Goal: Find specific page/section: Find specific page/section

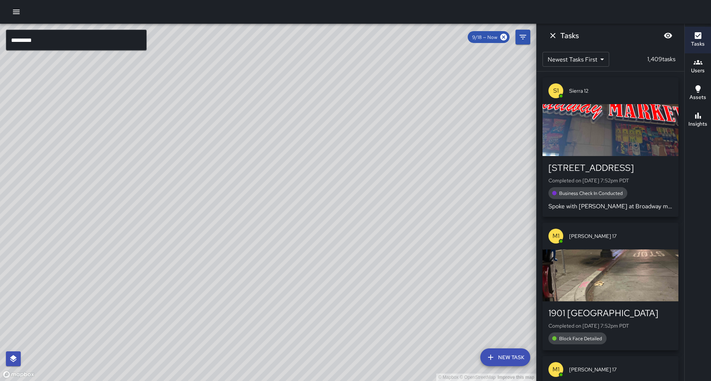
scroll to position [10, 0]
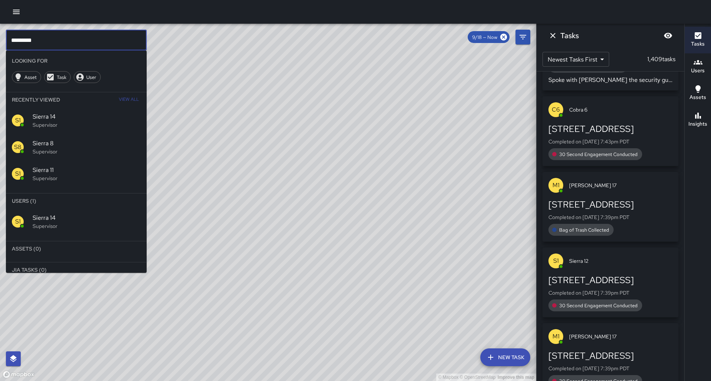
drag, startPoint x: 67, startPoint y: 31, endPoint x: 55, endPoint y: 35, distance: 12.3
click at [54, 37] on input "*********" at bounding box center [76, 40] width 141 height 21
click at [64, 33] on input "*********" at bounding box center [76, 40] width 141 height 21
click at [62, 36] on input "*********" at bounding box center [76, 40] width 141 height 21
click at [58, 213] on span "Sierra 10" at bounding box center [87, 217] width 108 height 9
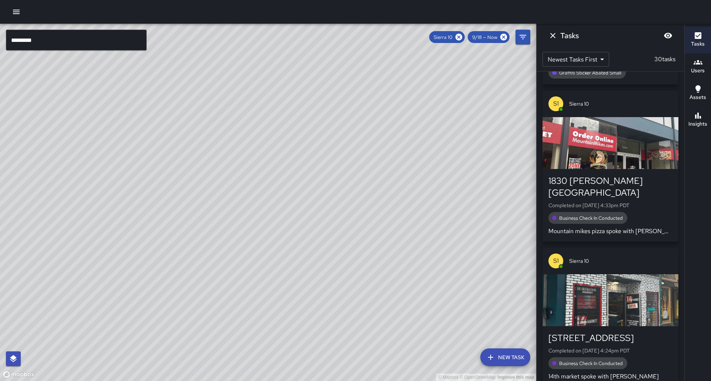
drag, startPoint x: 197, startPoint y: 212, endPoint x: 160, endPoint y: 254, distance: 56.1
click at [160, 254] on div "© Mapbox © OpenStreetMap Improve this map" at bounding box center [268, 202] width 536 height 357
click at [696, 114] on icon "button" at bounding box center [698, 115] width 9 height 9
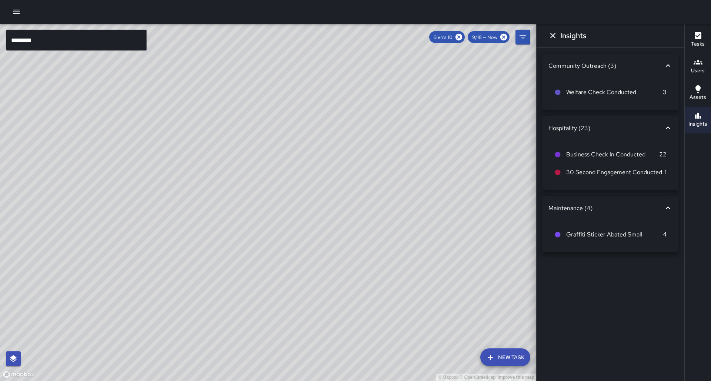
click at [671, 128] on icon at bounding box center [668, 127] width 9 height 9
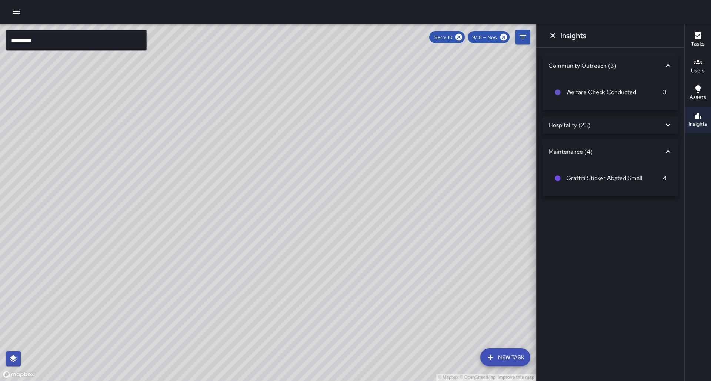
click at [672, 71] on div "Community Outreach (3)" at bounding box center [610, 66] width 136 height 24
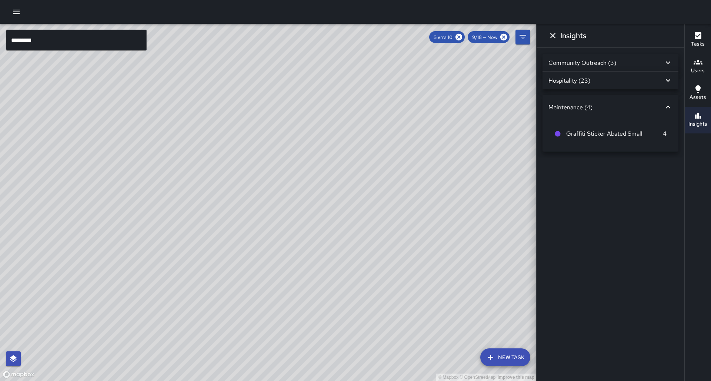
click at [665, 103] on icon at bounding box center [668, 107] width 9 height 9
click at [672, 64] on div "Community Outreach (3)" at bounding box center [610, 63] width 136 height 18
click at [661, 124] on div "Hospitality (23)" at bounding box center [605, 125] width 115 height 8
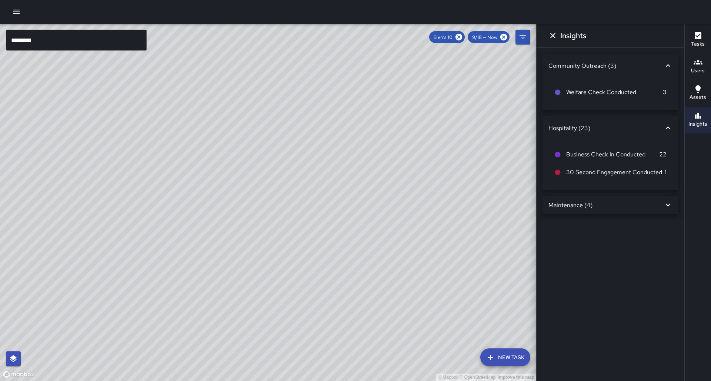
click at [660, 201] on div "Maintenance (4)" at bounding box center [605, 205] width 115 height 8
drag, startPoint x: 233, startPoint y: 137, endPoint x: 240, endPoint y: 132, distance: 8.5
click at [240, 132] on div "© Mapbox © OpenStreetMap Improve this map" at bounding box center [268, 202] width 536 height 357
drag, startPoint x: 190, startPoint y: 119, endPoint x: 203, endPoint y: 119, distance: 13.3
click at [203, 119] on div "© Mapbox © OpenStreetMap Improve this map" at bounding box center [268, 202] width 536 height 357
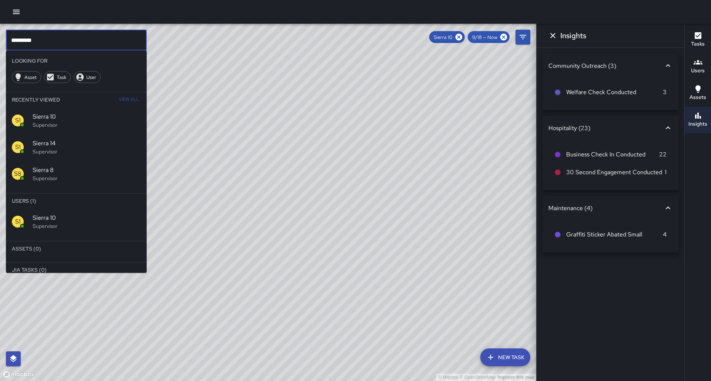
click at [39, 41] on input "*********" at bounding box center [76, 40] width 141 height 21
click at [462, 35] on icon at bounding box center [458, 37] width 7 height 7
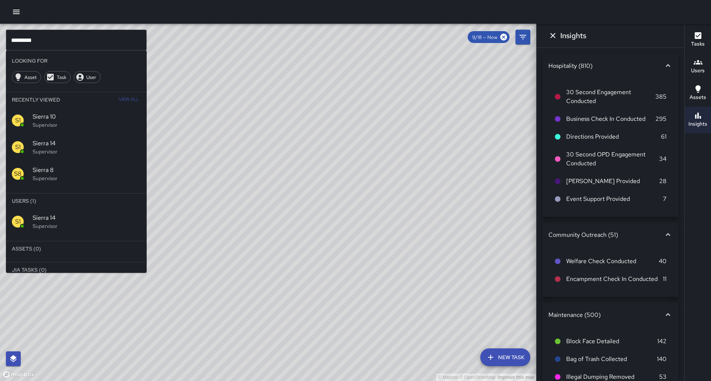
click at [45, 222] on p "Supervisor" at bounding box center [87, 225] width 108 height 7
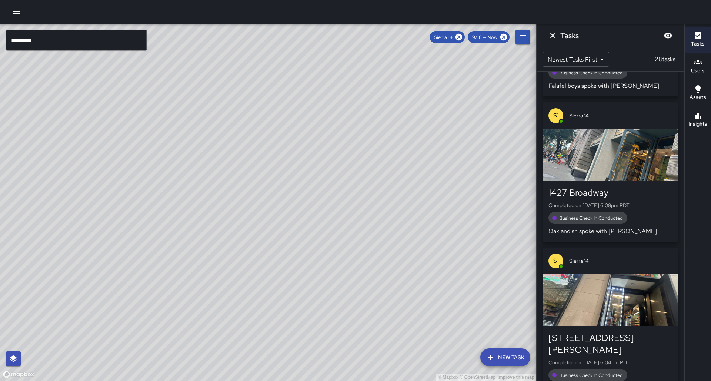
click at [695, 125] on h6 "Insights" at bounding box center [697, 124] width 19 height 8
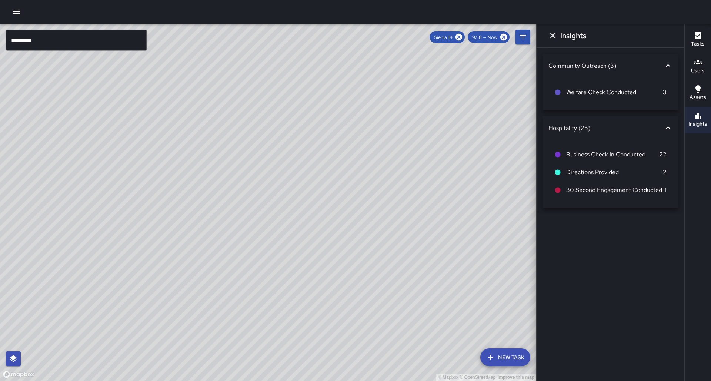
drag, startPoint x: 260, startPoint y: 149, endPoint x: 267, endPoint y: 141, distance: 10.5
click at [267, 141] on div "© Mapbox © OpenStreetMap Improve this map" at bounding box center [268, 202] width 536 height 357
drag, startPoint x: 333, startPoint y: 217, endPoint x: 339, endPoint y: 215, distance: 6.7
click at [339, 215] on div "© Mapbox © OpenStreetMap Improve this map" at bounding box center [268, 202] width 536 height 357
click at [462, 40] on icon at bounding box center [458, 37] width 7 height 7
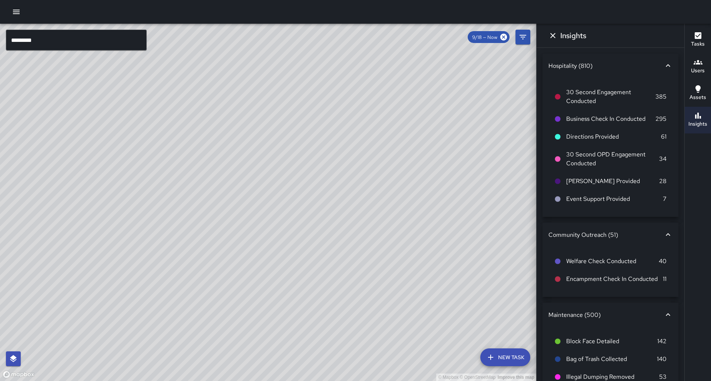
click at [67, 40] on input "*********" at bounding box center [76, 40] width 141 height 21
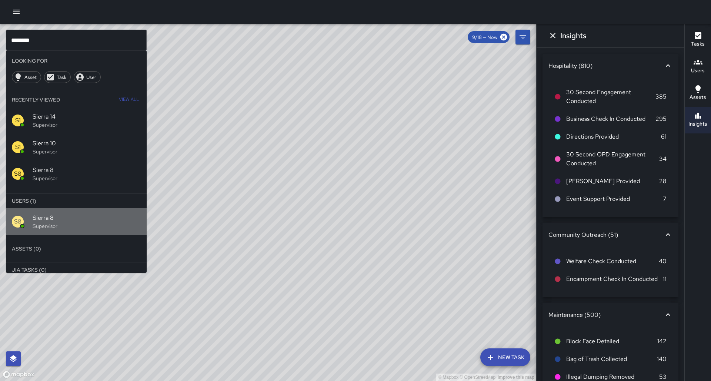
click at [86, 208] on div "S8 Sierra 8 Supervisor" at bounding box center [76, 221] width 141 height 27
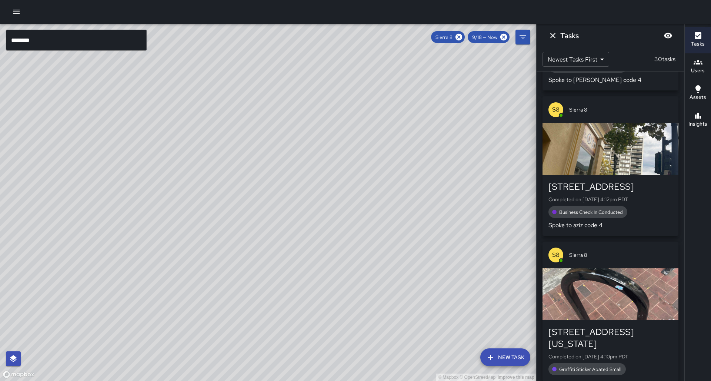
drag, startPoint x: 156, startPoint y: 179, endPoint x: 250, endPoint y: 128, distance: 107.4
click at [250, 128] on div "© Mapbox © OpenStreetMap Improve this map" at bounding box center [268, 202] width 536 height 357
drag, startPoint x: 182, startPoint y: 233, endPoint x: 244, endPoint y: 163, distance: 93.6
click at [244, 163] on div "© Mapbox © OpenStreetMap Improve this map" at bounding box center [268, 202] width 536 height 357
click at [700, 126] on h6 "Insights" at bounding box center [697, 124] width 19 height 8
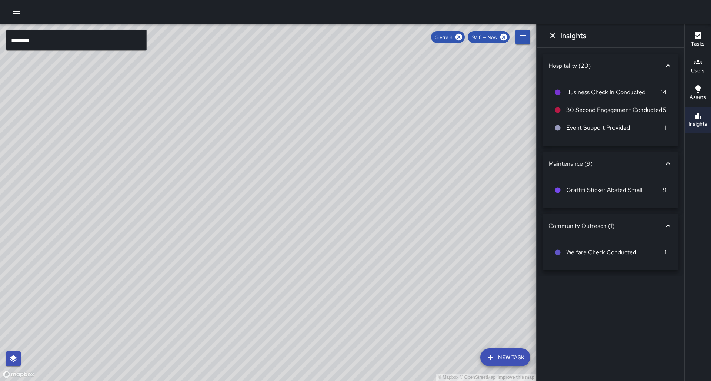
click at [90, 253] on div "© Mapbox © OpenStreetMap Improve this map" at bounding box center [268, 202] width 536 height 357
drag, startPoint x: 209, startPoint y: 213, endPoint x: 198, endPoint y: 220, distance: 13.7
click at [198, 220] on div "© Mapbox © OpenStreetMap Improve this map" at bounding box center [268, 202] width 536 height 357
click at [462, 36] on icon at bounding box center [458, 37] width 7 height 7
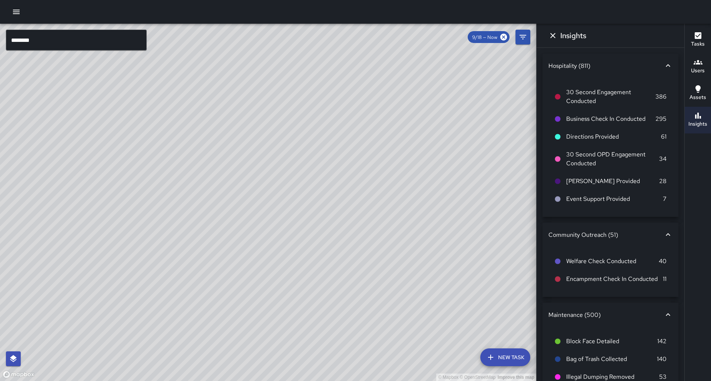
drag, startPoint x: 345, startPoint y: 124, endPoint x: 332, endPoint y: 160, distance: 38.1
click at [332, 160] on div "© Mapbox © OpenStreetMap Improve this map" at bounding box center [268, 202] width 536 height 357
click at [63, 31] on input "********" at bounding box center [76, 40] width 141 height 21
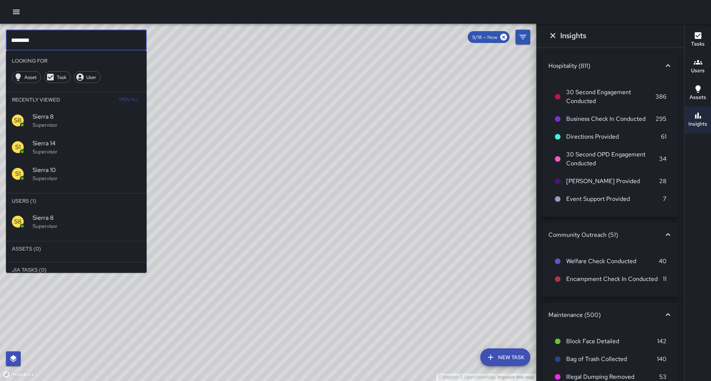
click at [59, 35] on input "********" at bounding box center [76, 40] width 141 height 21
click at [50, 36] on input "********" at bounding box center [76, 40] width 141 height 21
type input "*********"
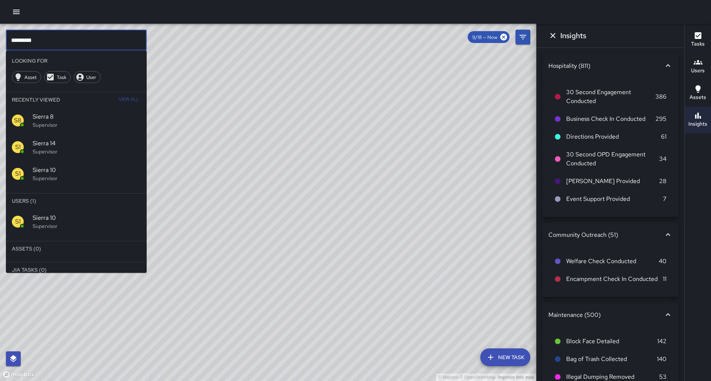
click at [66, 213] on span "Sierra 10" at bounding box center [87, 217] width 108 height 9
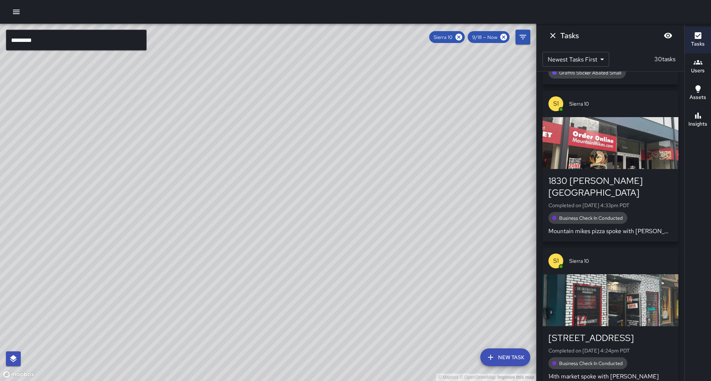
drag, startPoint x: 245, startPoint y: 167, endPoint x: 136, endPoint y: 250, distance: 137.7
click at [136, 250] on div "© Mapbox © OpenStreetMap Improve this map" at bounding box center [268, 202] width 536 height 357
drag, startPoint x: 208, startPoint y: 189, endPoint x: 223, endPoint y: 190, distance: 15.2
click at [223, 190] on div "© Mapbox © OpenStreetMap Improve this map" at bounding box center [268, 202] width 536 height 357
drag, startPoint x: 226, startPoint y: 190, endPoint x: 238, endPoint y: 189, distance: 11.9
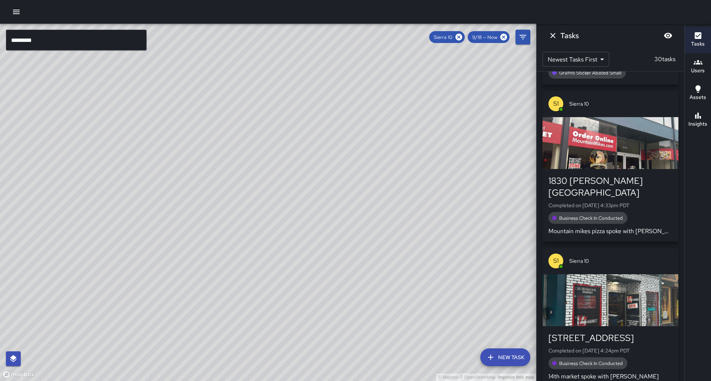
click at [238, 189] on div "© Mapbox © OpenStreetMap Improve this map" at bounding box center [268, 202] width 536 height 357
drag, startPoint x: 228, startPoint y: 181, endPoint x: 216, endPoint y: 182, distance: 12.2
click at [216, 182] on div "© Mapbox © OpenStreetMap Improve this map" at bounding box center [268, 202] width 536 height 357
click at [710, 124] on button "Insights" at bounding box center [698, 120] width 26 height 27
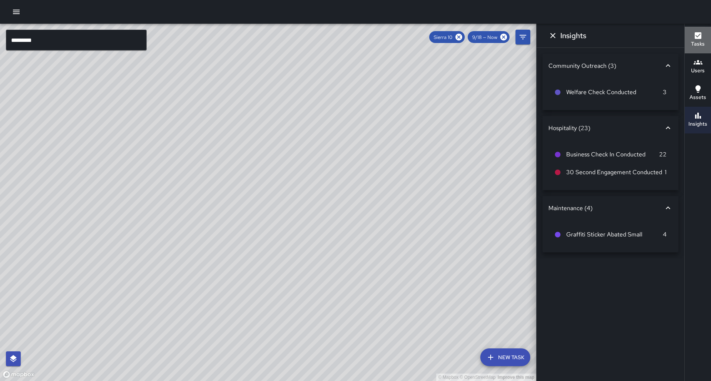
drag, startPoint x: 702, startPoint y: 42, endPoint x: 698, endPoint y: 36, distance: 7.7
click at [702, 42] on h6 "Tasks" at bounding box center [698, 44] width 14 height 8
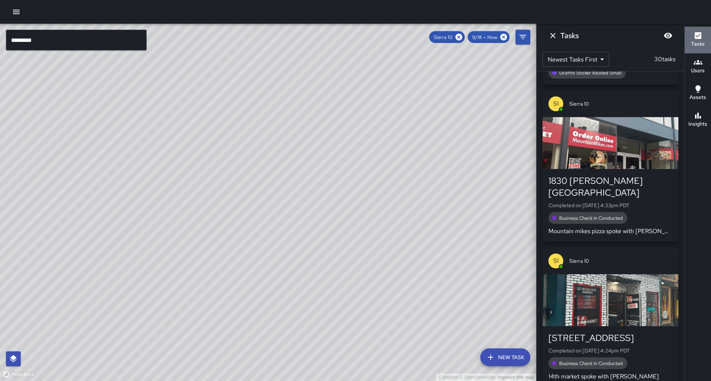
click at [698, 36] on icon "button" at bounding box center [698, 35] width 7 height 7
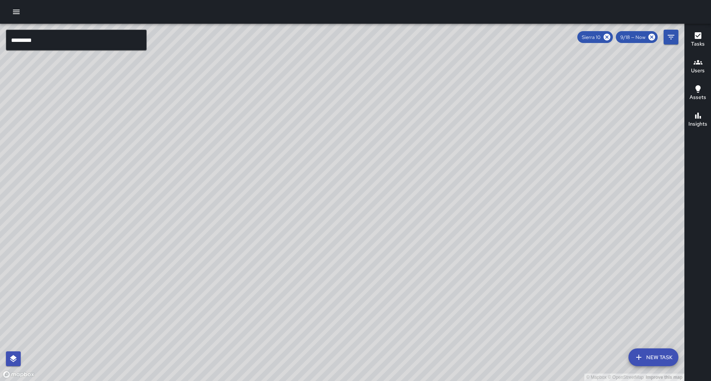
click at [708, 40] on button "Tasks" at bounding box center [698, 40] width 26 height 27
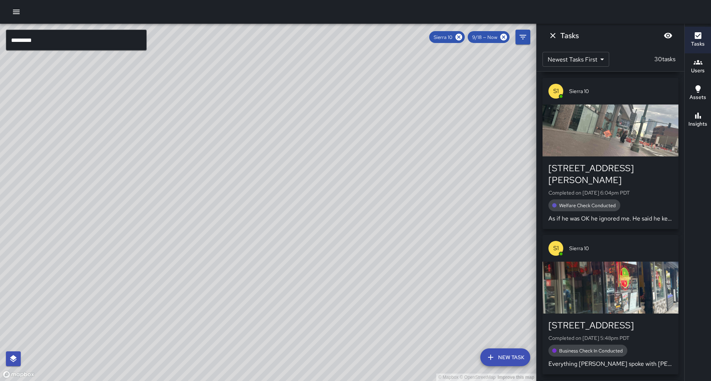
scroll to position [289, 0]
click at [637, 157] on div "[STREET_ADDRESS][PERSON_NAME] Completed on [DATE] 6:04pm PDT Welfare Check Cond…" at bounding box center [610, 193] width 136 height 73
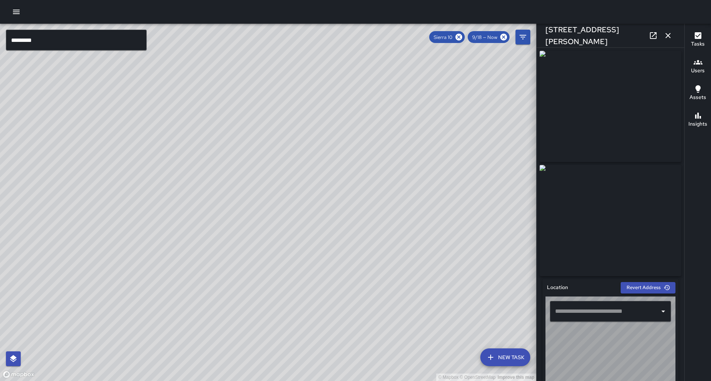
type input "**********"
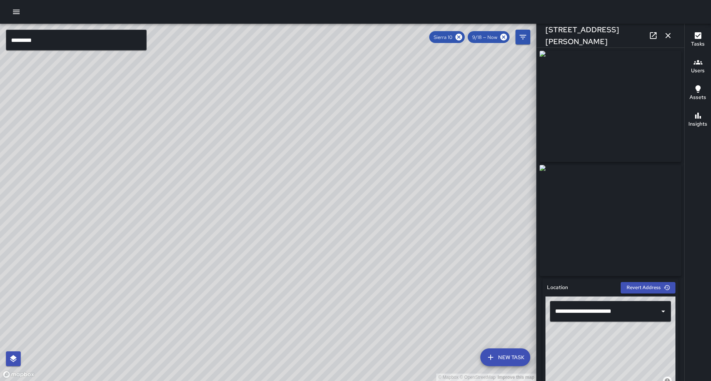
click at [668, 38] on icon "button" at bounding box center [668, 35] width 9 height 9
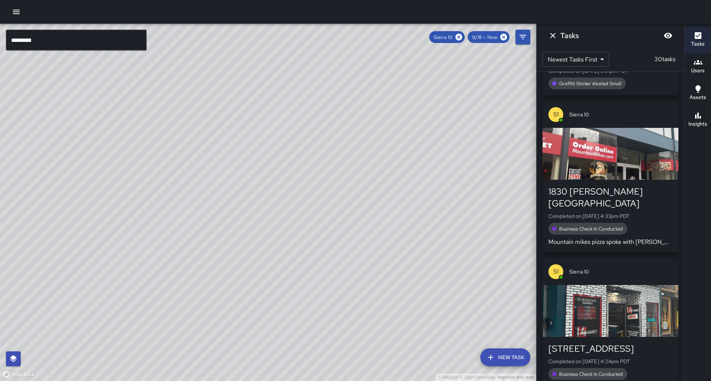
scroll to position [982, 0]
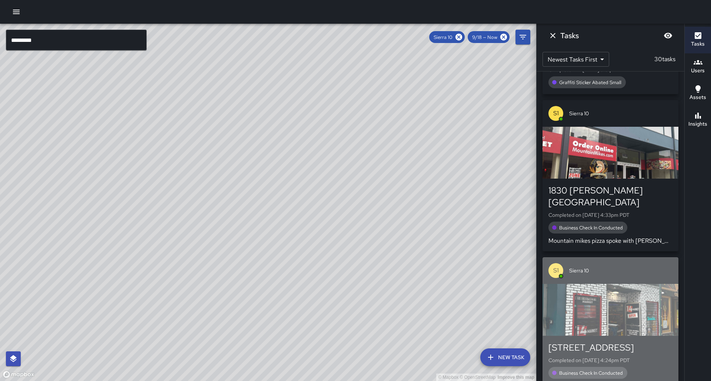
click at [618, 267] on span "Sierra 10" at bounding box center [620, 270] width 103 height 7
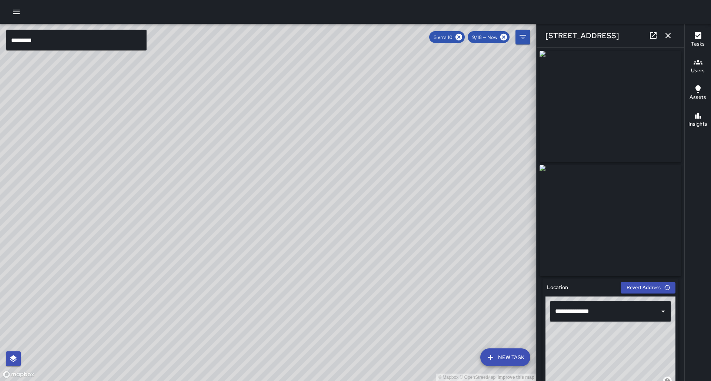
click at [674, 34] on button "button" at bounding box center [668, 35] width 15 height 15
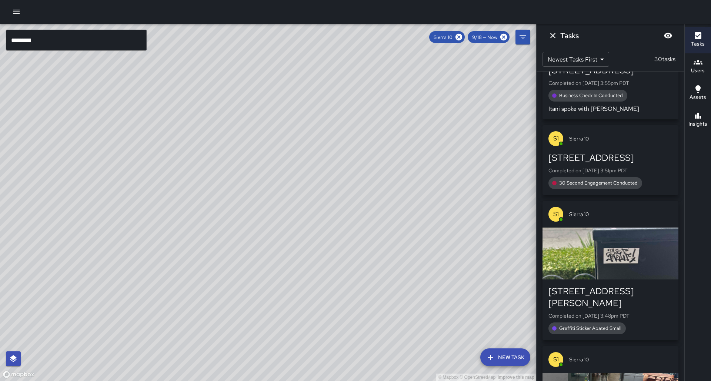
scroll to position [2414, 0]
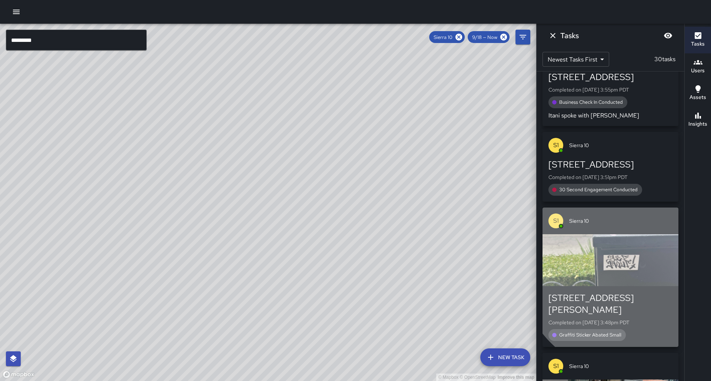
click at [623, 234] on div "button" at bounding box center [610, 260] width 136 height 52
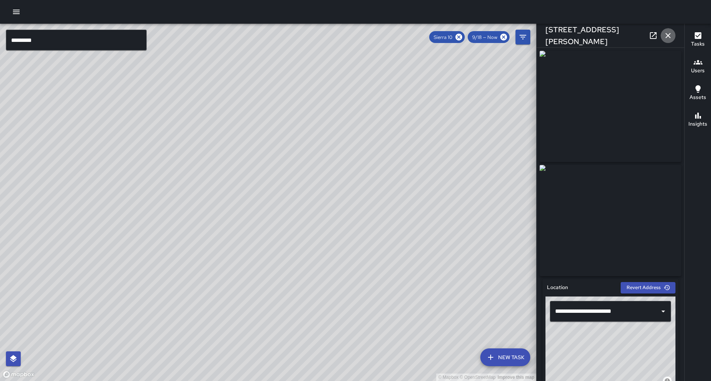
click at [665, 39] on icon "button" at bounding box center [668, 35] width 9 height 9
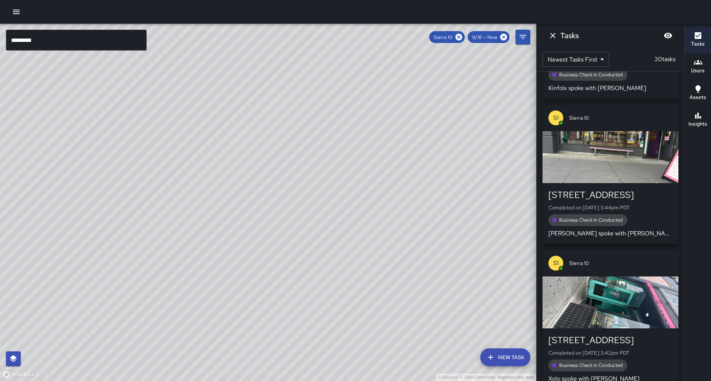
scroll to position [2810, 0]
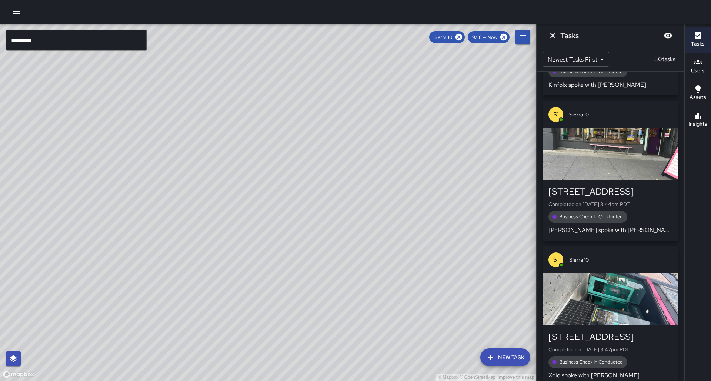
click at [580, 331] on div "[STREET_ADDRESS]" at bounding box center [610, 337] width 124 height 12
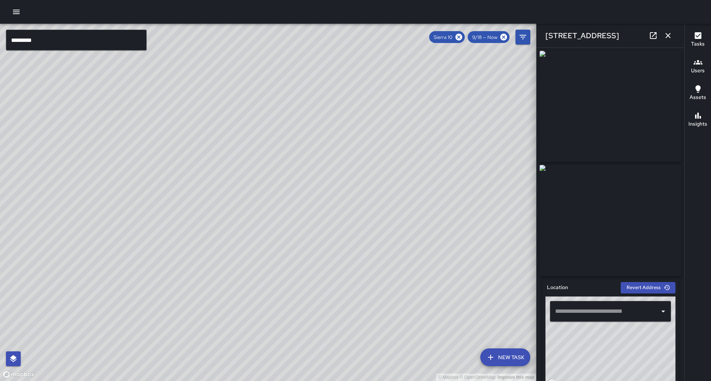
type input "**********"
click at [666, 36] on icon "button" at bounding box center [668, 35] width 9 height 9
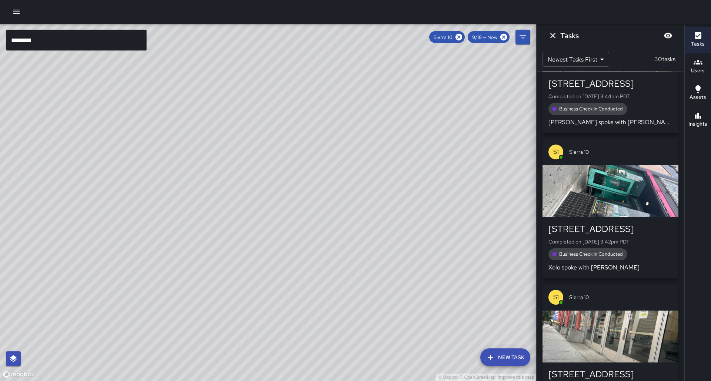
scroll to position [2929, 0]
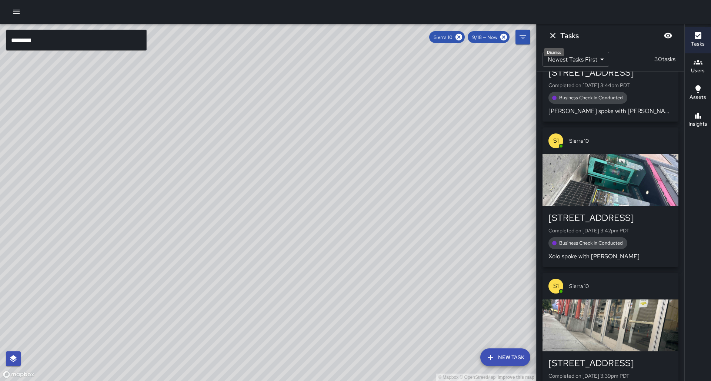
click at [556, 40] on button "Dismiss" at bounding box center [552, 35] width 15 height 15
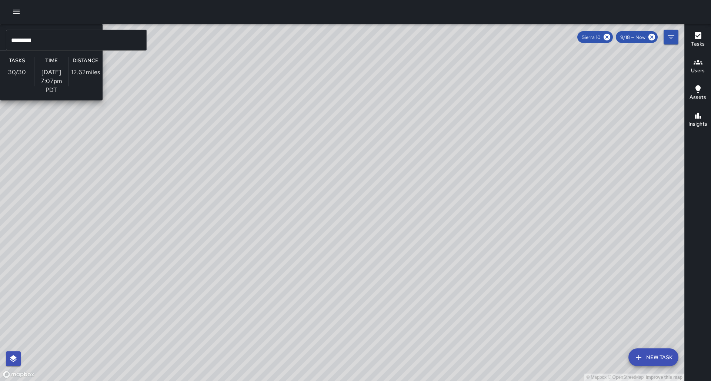
drag, startPoint x: 465, startPoint y: 210, endPoint x: 261, endPoint y: 107, distance: 228.5
click at [261, 107] on div "© Mapbox © OpenStreetMap Improve this map S1 Sierra 10 Supervisor Tasks 30 / 30…" at bounding box center [342, 202] width 684 height 357
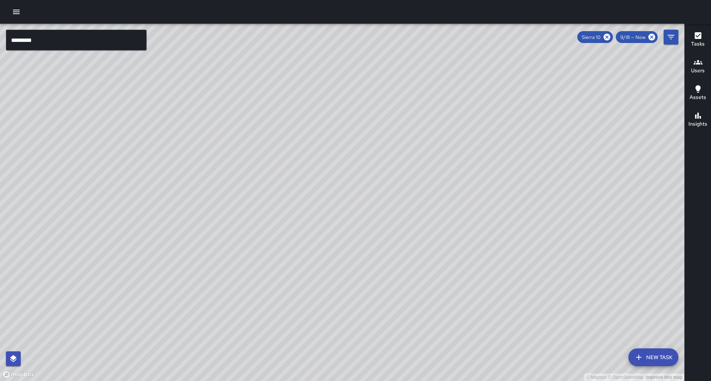
drag, startPoint x: 311, startPoint y: 137, endPoint x: 358, endPoint y: 124, distance: 48.7
click at [381, 113] on div "© Mapbox © OpenStreetMap Improve this map" at bounding box center [342, 202] width 684 height 357
drag, startPoint x: 344, startPoint y: 139, endPoint x: 350, endPoint y: 140, distance: 5.9
click at [350, 140] on div "© Mapbox © OpenStreetMap Improve this map" at bounding box center [342, 202] width 684 height 357
click at [322, 187] on div "© Mapbox © OpenStreetMap Improve this map" at bounding box center [342, 202] width 684 height 357
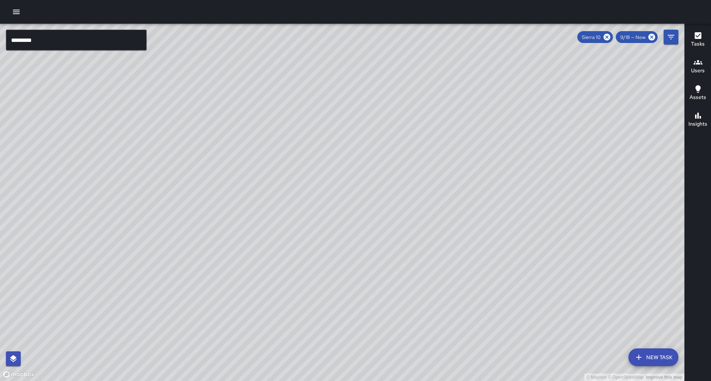
scroll to position [0, 0]
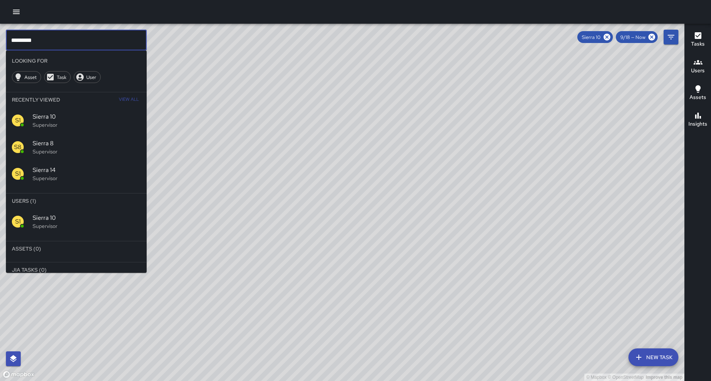
click at [64, 47] on input "*********" at bounding box center [76, 40] width 141 height 21
click at [610, 37] on icon at bounding box center [607, 37] width 8 height 8
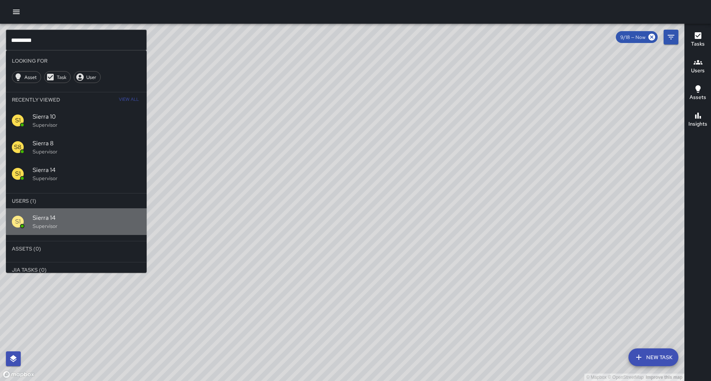
click at [133, 213] on span "Sierra 14" at bounding box center [87, 217] width 108 height 9
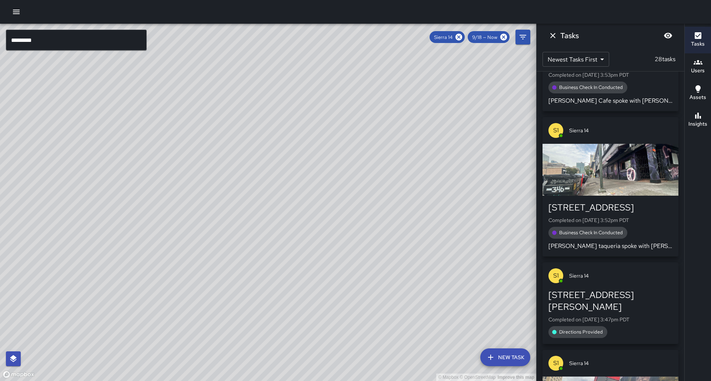
drag, startPoint x: 191, startPoint y: 218, endPoint x: 183, endPoint y: 204, distance: 15.9
click at [184, 204] on div "© Mapbox © OpenStreetMap Improve this map" at bounding box center [268, 202] width 536 height 357
drag, startPoint x: 125, startPoint y: 226, endPoint x: 133, endPoint y: 235, distance: 12.3
click at [133, 235] on div "© Mapbox © OpenStreetMap Improve this map" at bounding box center [268, 202] width 536 height 357
drag, startPoint x: 166, startPoint y: 234, endPoint x: 156, endPoint y: 227, distance: 11.6
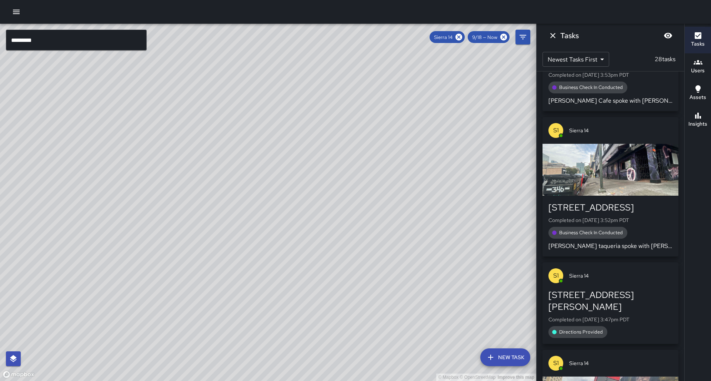
click at [156, 227] on div "© Mapbox © OpenStreetMap Improve this map" at bounding box center [268, 202] width 536 height 357
drag, startPoint x: 281, startPoint y: 180, endPoint x: 238, endPoint y: 217, distance: 57.0
click at [219, 249] on div "© Mapbox © OpenStreetMap Improve this map" at bounding box center [268, 202] width 536 height 357
drag, startPoint x: 174, startPoint y: 231, endPoint x: 230, endPoint y: 164, distance: 87.9
click at [230, 164] on div "© Mapbox © OpenStreetMap Improve this map" at bounding box center [268, 202] width 536 height 357
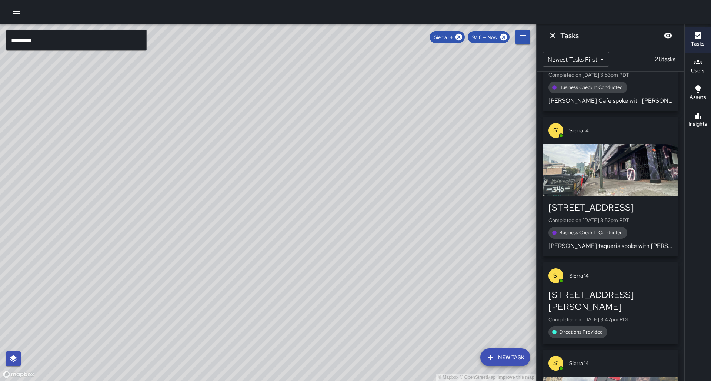
drag, startPoint x: 186, startPoint y: 264, endPoint x: 225, endPoint y: 166, distance: 105.6
click at [225, 166] on div "© Mapbox © OpenStreetMap Improve this map" at bounding box center [268, 202] width 536 height 357
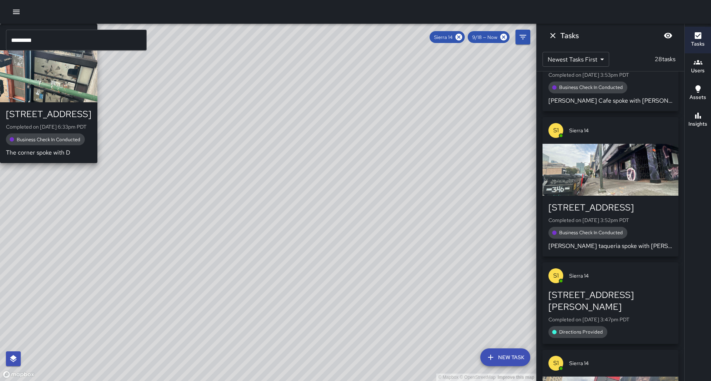
click at [179, 178] on div "© Mapbox © OpenStreetMap Improve this map S1 Sierra [GEOGRAPHIC_DATA][STREET_AD…" at bounding box center [268, 202] width 536 height 357
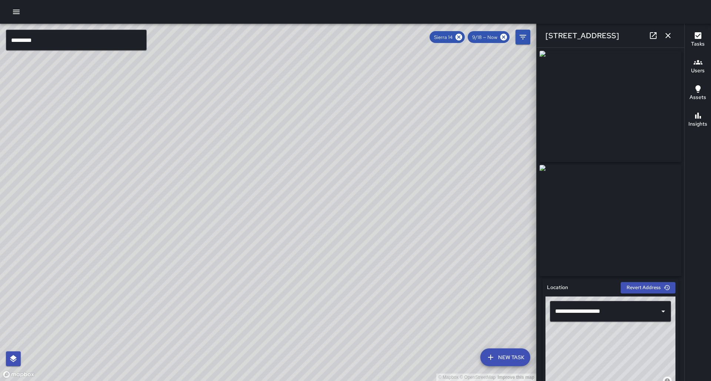
click at [669, 38] on icon "button" at bounding box center [668, 35] width 9 height 9
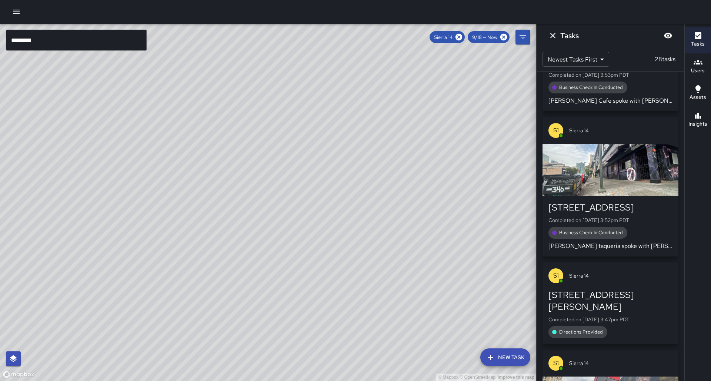
click at [667, 34] on div "Tasks" at bounding box center [611, 36] width 148 height 24
click at [692, 121] on h6 "Insights" at bounding box center [697, 124] width 19 height 8
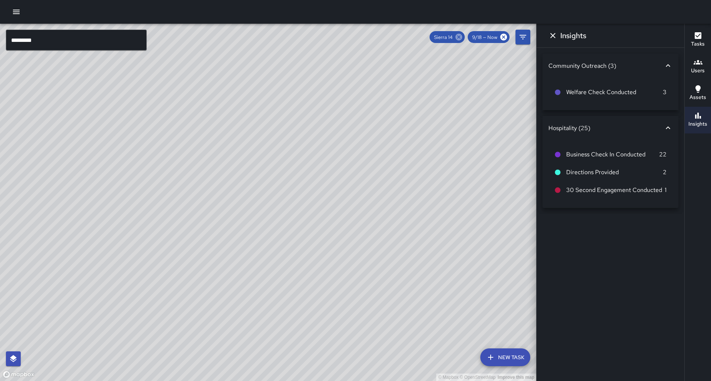
click at [463, 38] on icon at bounding box center [459, 37] width 8 height 8
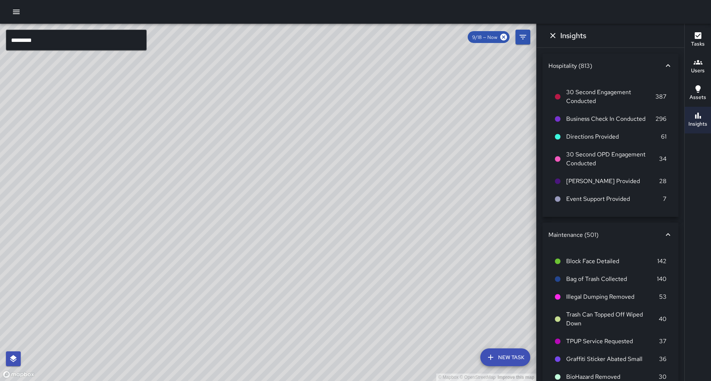
drag, startPoint x: 386, startPoint y: 97, endPoint x: 290, endPoint y: 172, distance: 122.0
click at [290, 172] on div "© Mapbox © OpenStreetMap Improve this map S1 Sierra 12 Supervisor Tasks 30 / 30…" at bounding box center [268, 202] width 536 height 357
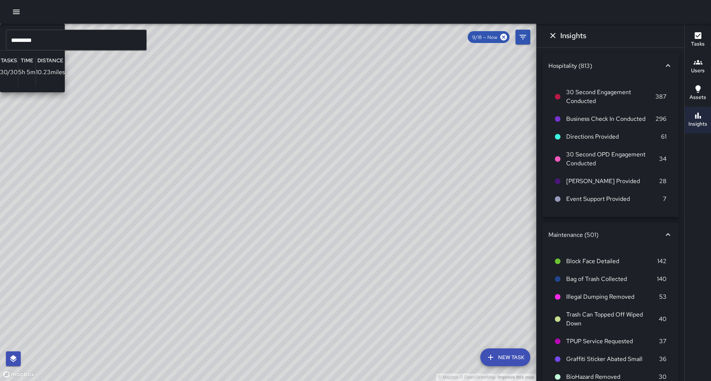
click at [305, 153] on div "© Mapbox © OpenStreetMap Improve this map S1 Sierra 12 Supervisor Tasks 30 / 30…" at bounding box center [268, 202] width 536 height 357
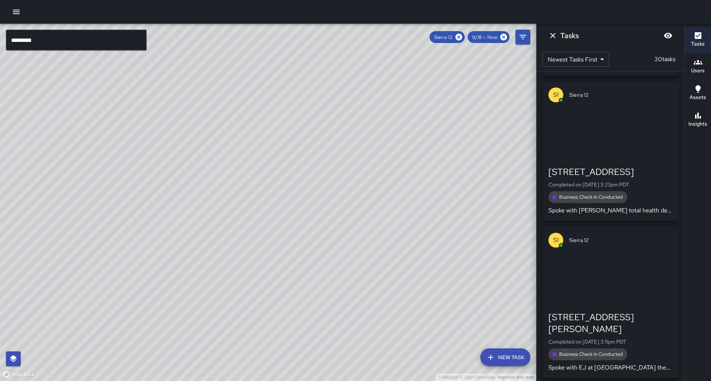
drag, startPoint x: 270, startPoint y: 134, endPoint x: 208, endPoint y: 137, distance: 62.0
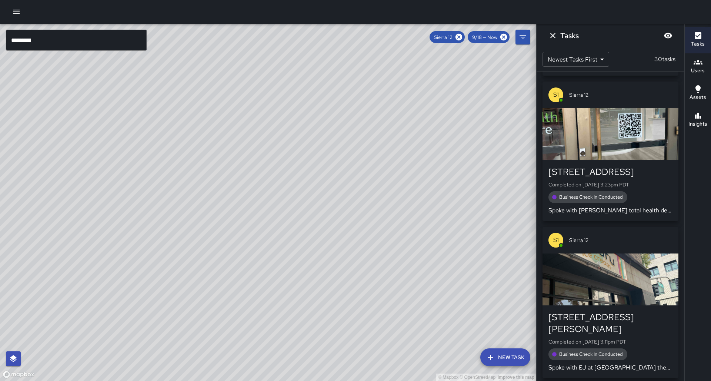
click at [208, 137] on div "© Mapbox © OpenStreetMap Improve this map" at bounding box center [268, 202] width 536 height 357
click at [708, 126] on button "Insights" at bounding box center [698, 120] width 26 height 27
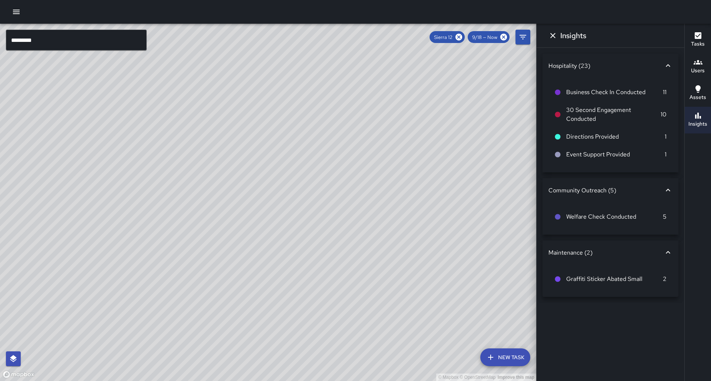
drag, startPoint x: 154, startPoint y: 86, endPoint x: 178, endPoint y: 133, distance: 52.8
click at [178, 133] on div "© Mapbox © OpenStreetMap Improve this map" at bounding box center [268, 202] width 536 height 357
click at [463, 37] on icon at bounding box center [459, 37] width 8 height 8
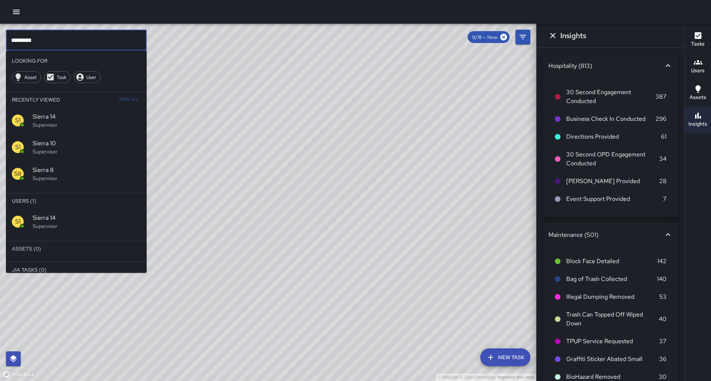
click at [53, 38] on input "*********" at bounding box center [76, 40] width 141 height 21
click at [192, 101] on div "© Mapbox © OpenStreetMap Improve this map" at bounding box center [268, 202] width 536 height 357
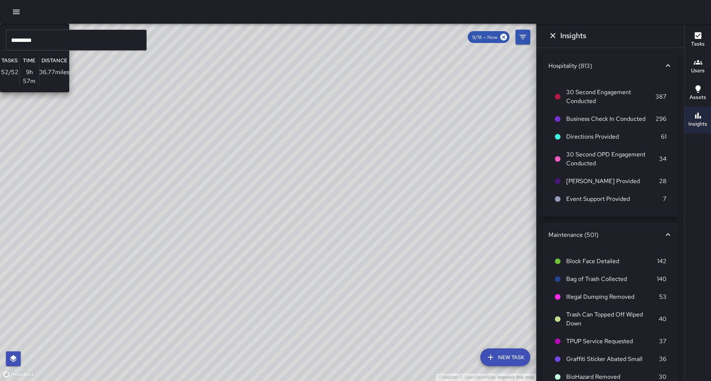
click at [150, 153] on div "© Mapbox © OpenStreetMap Improve this map C6 Cobra 6 Supervisor Tasks 52 / 52 T…" at bounding box center [268, 202] width 536 height 357
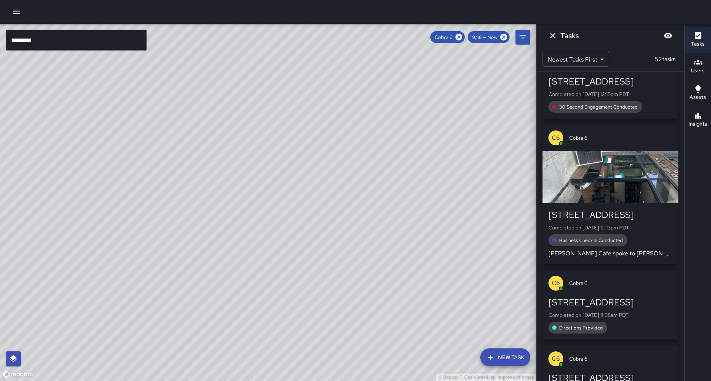
scroll to position [2841, 0]
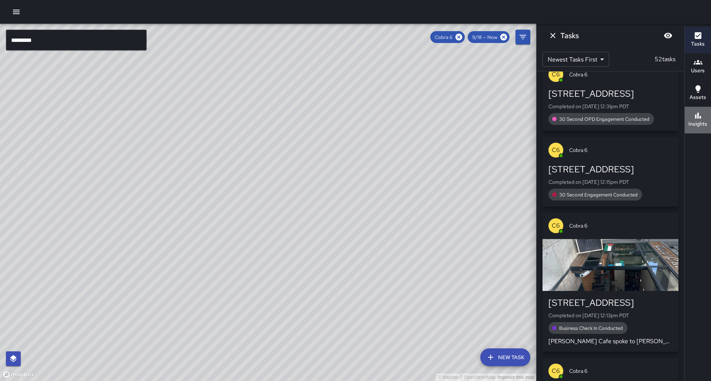
click at [694, 116] on icon "button" at bounding box center [698, 115] width 9 height 9
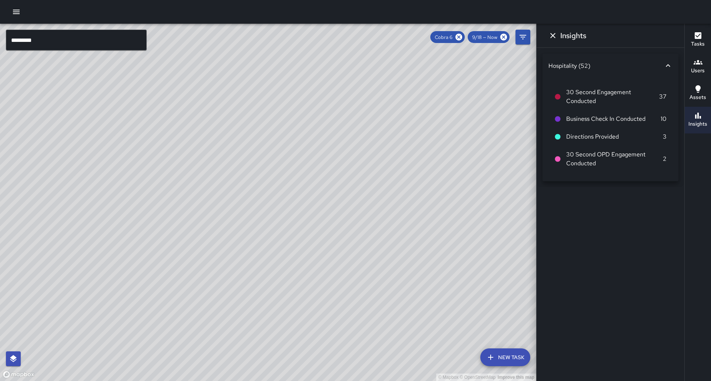
scroll to position [0, 0]
click at [461, 37] on icon at bounding box center [458, 37] width 7 height 7
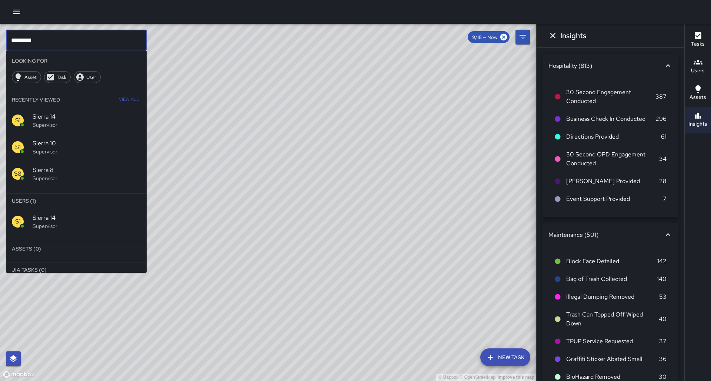
click at [100, 37] on input "*********" at bounding box center [76, 40] width 141 height 21
click at [93, 213] on span "Sierra 14" at bounding box center [87, 217] width 108 height 9
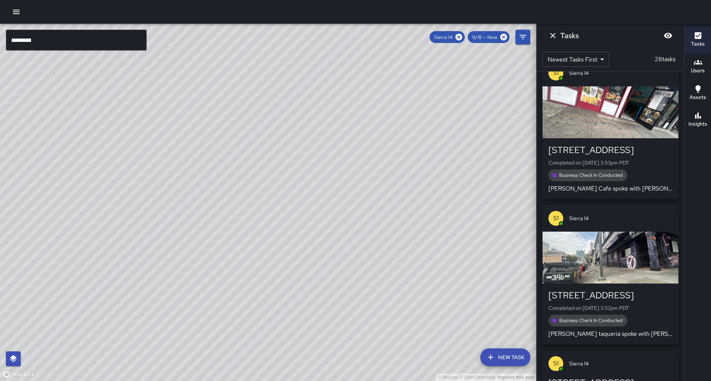
drag, startPoint x: 163, startPoint y: 162, endPoint x: 161, endPoint y: 166, distance: 4.6
click at [161, 166] on div "© Mapbox © OpenStreetMap Improve this map" at bounding box center [268, 202] width 536 height 357
click at [469, 38] on div "Sierra 14 9/18 — Now" at bounding box center [470, 37] width 80 height 12
click at [462, 36] on icon at bounding box center [459, 37] width 8 height 8
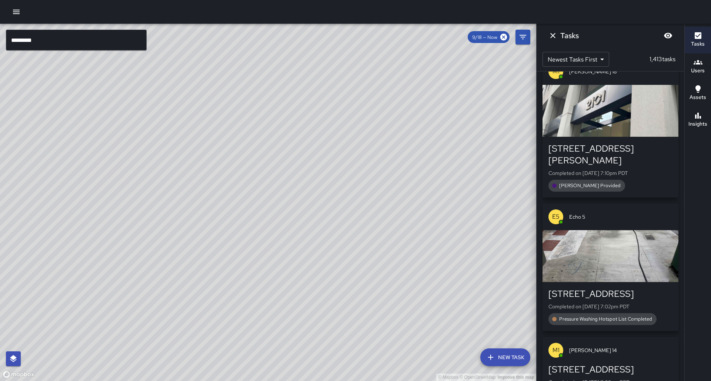
click at [119, 46] on input "*********" at bounding box center [76, 40] width 141 height 21
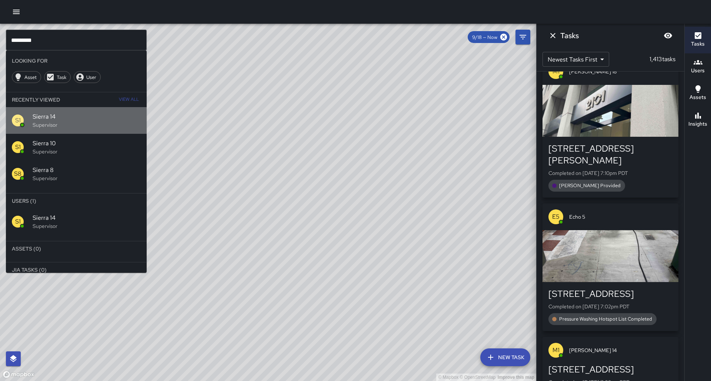
click at [83, 119] on div "S1 Sierra 14 Supervisor" at bounding box center [76, 120] width 141 height 27
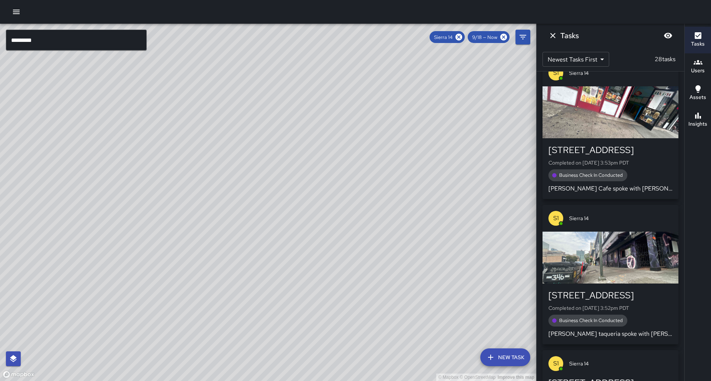
drag, startPoint x: 181, startPoint y: 212, endPoint x: 157, endPoint y: 236, distance: 34.0
click at [157, 236] on div "© Mapbox © OpenStreetMap Improve this map" at bounding box center [268, 202] width 536 height 357
drag, startPoint x: 146, startPoint y: 227, endPoint x: 126, endPoint y: 243, distance: 25.0
click at [126, 243] on div "© Mapbox © OpenStreetMap Improve this map" at bounding box center [268, 202] width 536 height 357
click at [694, 115] on icon "button" at bounding box center [698, 115] width 9 height 9
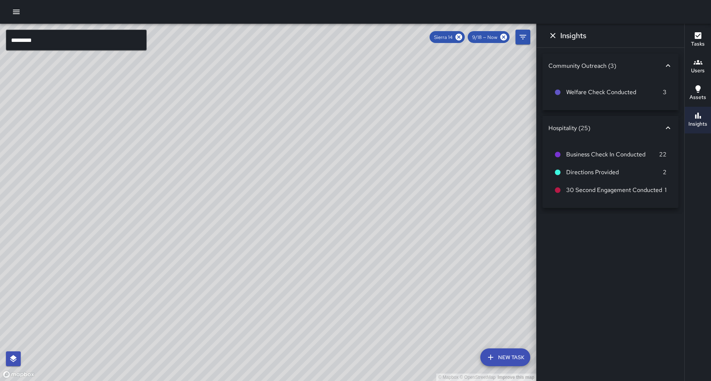
click at [561, 39] on h6 "Insights" at bounding box center [573, 36] width 26 height 12
click at [549, 34] on icon "Dismiss" at bounding box center [552, 35] width 9 height 9
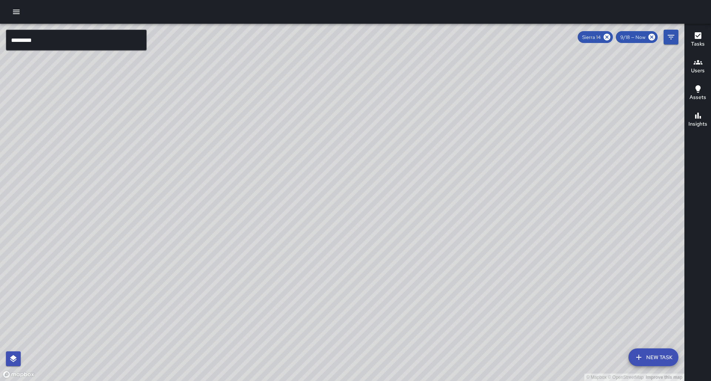
click at [706, 50] on button "Tasks" at bounding box center [698, 40] width 26 height 27
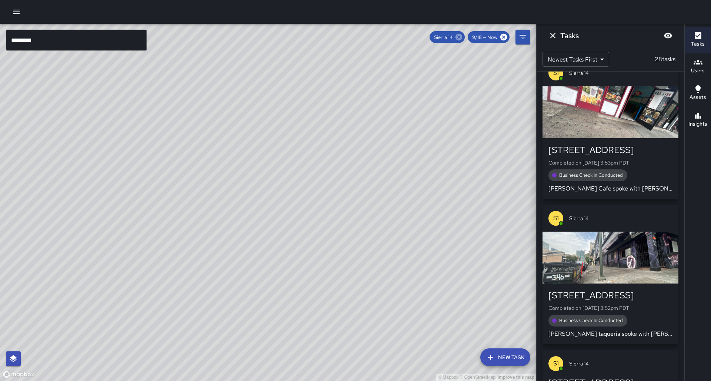
click at [461, 34] on icon at bounding box center [459, 37] width 8 height 8
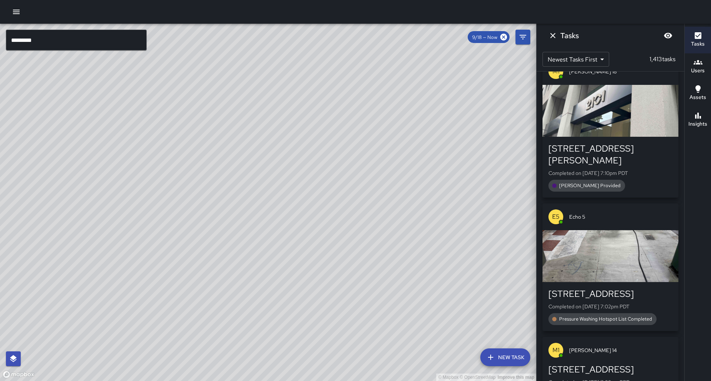
drag, startPoint x: 303, startPoint y: 182, endPoint x: 297, endPoint y: 177, distance: 8.0
click at [352, 163] on div "© Mapbox © OpenStreetMap Improve this map" at bounding box center [268, 202] width 536 height 357
click at [558, 37] on button "Dismiss" at bounding box center [552, 35] width 15 height 15
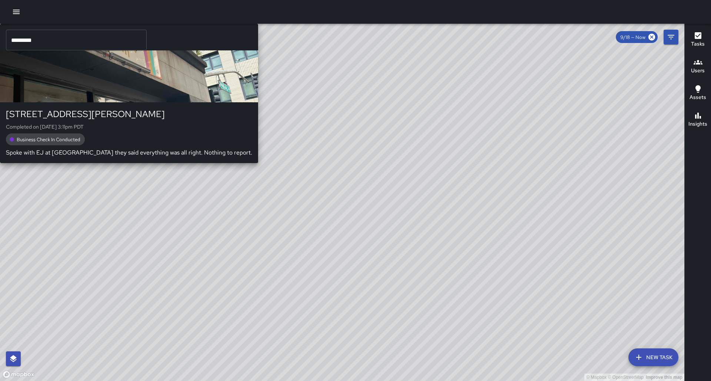
drag, startPoint x: 203, startPoint y: 157, endPoint x: 141, endPoint y: 217, distance: 86.2
click at [142, 217] on div "© Mapbox © OpenStreetMap Improve this map S1 Sierra [GEOGRAPHIC_DATA][STREET_AD…" at bounding box center [342, 202] width 684 height 357
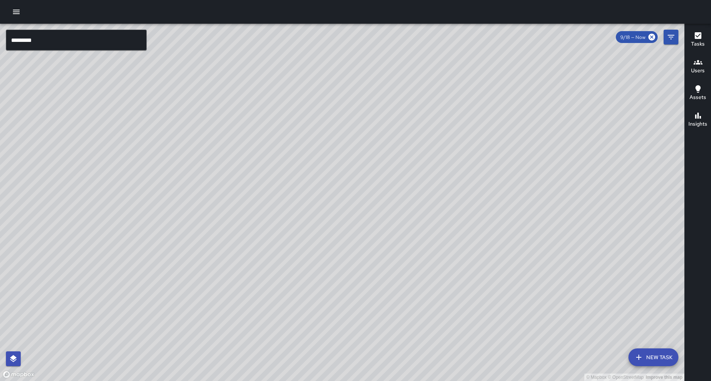
drag, startPoint x: 170, startPoint y: 144, endPoint x: 127, endPoint y: 142, distance: 43.0
click at [127, 142] on div "© Mapbox © OpenStreetMap Improve this map" at bounding box center [342, 202] width 684 height 357
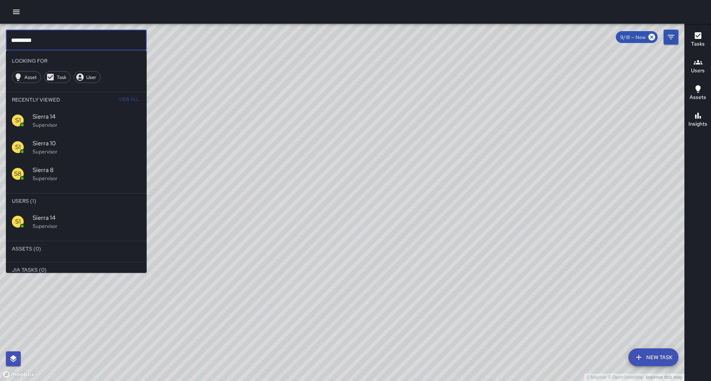
click at [86, 40] on input "*********" at bounding box center [76, 40] width 141 height 21
type input "********"
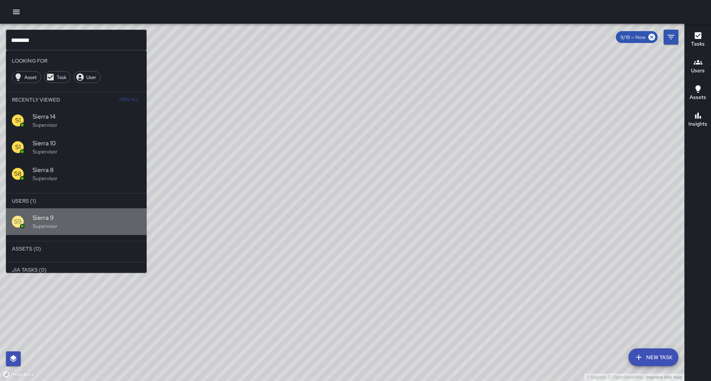
click at [143, 208] on div "S9 Sierra 9 Supervisor" at bounding box center [76, 221] width 141 height 27
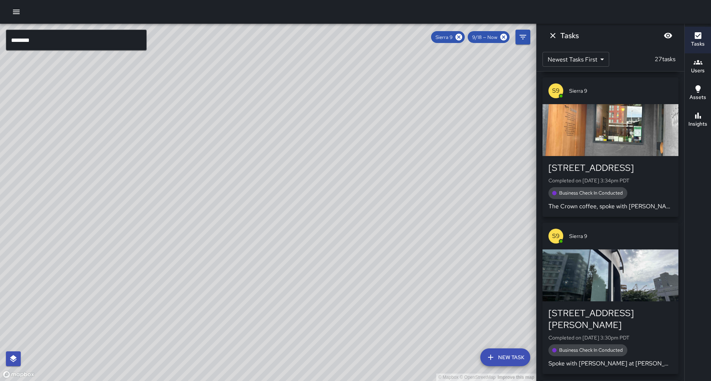
drag, startPoint x: 227, startPoint y: 154, endPoint x: 237, endPoint y: 190, distance: 37.6
click at [237, 190] on div "© Mapbox © OpenStreetMap Improve this map" at bounding box center [268, 202] width 536 height 357
drag, startPoint x: 84, startPoint y: 124, endPoint x: 48, endPoint y: 150, distance: 44.2
click at [48, 150] on div "© Mapbox © OpenStreetMap Improve this map" at bounding box center [268, 202] width 536 height 357
drag, startPoint x: 101, startPoint y: 330, endPoint x: 71, endPoint y: 362, distance: 43.2
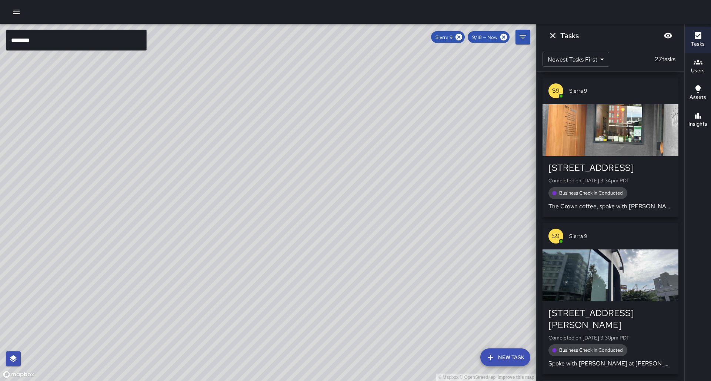
click at [71, 362] on div "© Mapbox © OpenStreetMap Improve this map" at bounding box center [268, 202] width 536 height 357
click at [704, 118] on div "Insights" at bounding box center [697, 119] width 19 height 17
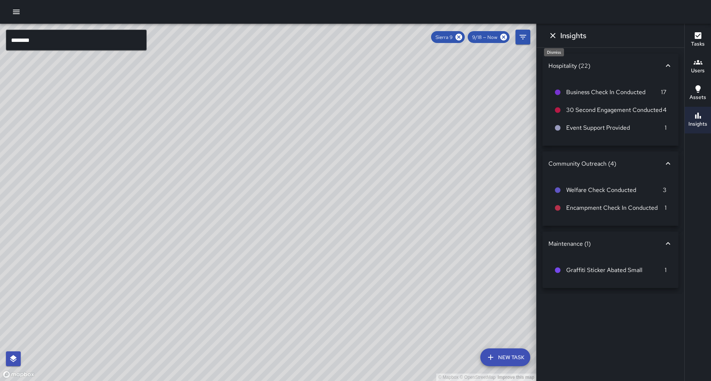
click at [547, 37] on button "Dismiss" at bounding box center [552, 35] width 15 height 15
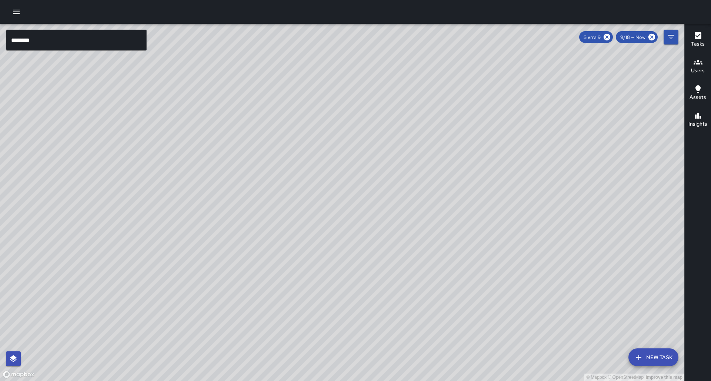
drag, startPoint x: 291, startPoint y: 171, endPoint x: 347, endPoint y: 97, distance: 92.5
click at [347, 97] on div "© Mapbox © OpenStreetMap Improve this map" at bounding box center [342, 202] width 684 height 357
